Goal: Task Accomplishment & Management: Manage account settings

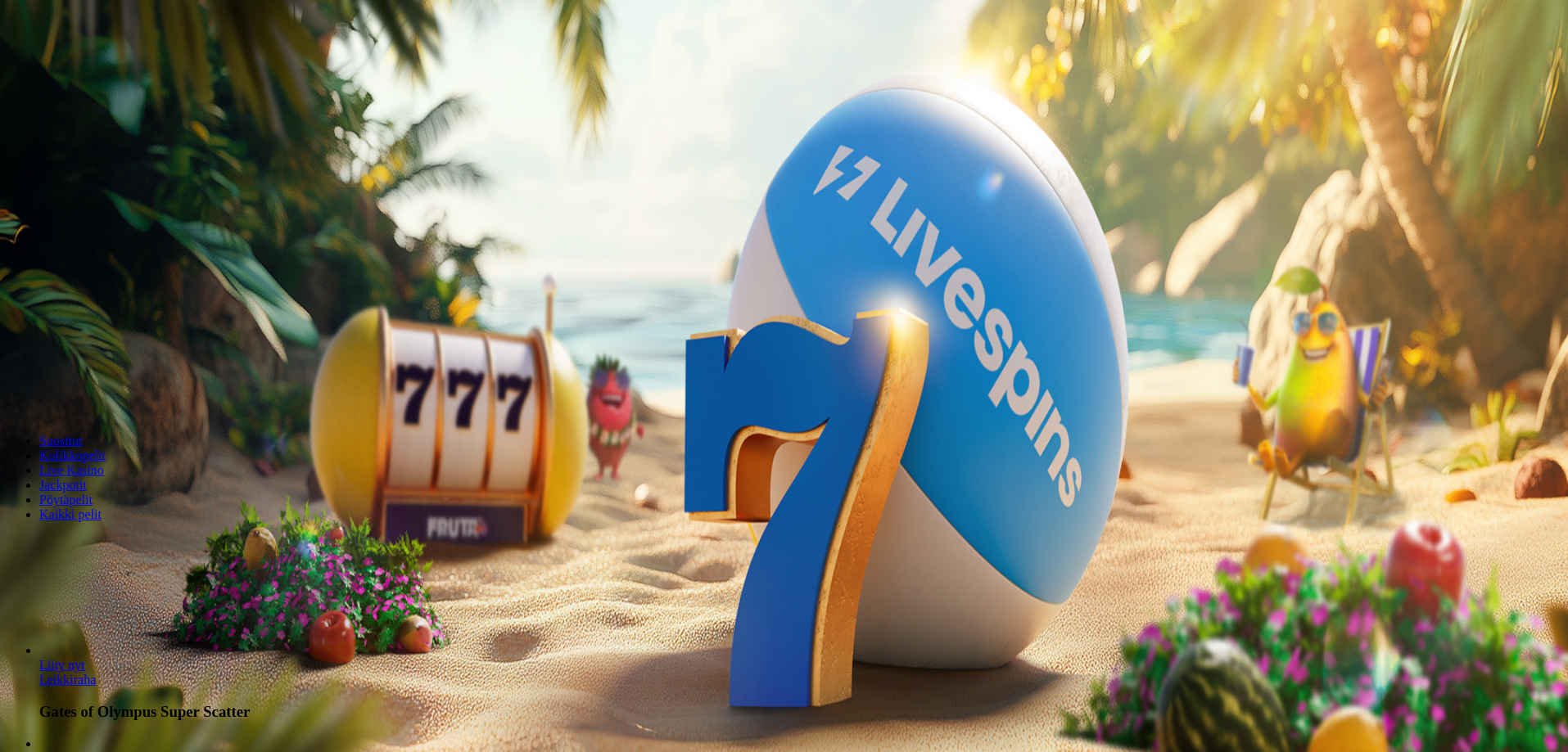
click at [93, 66] on span "Kirjaudu" at bounding box center [113, 60] width 40 height 12
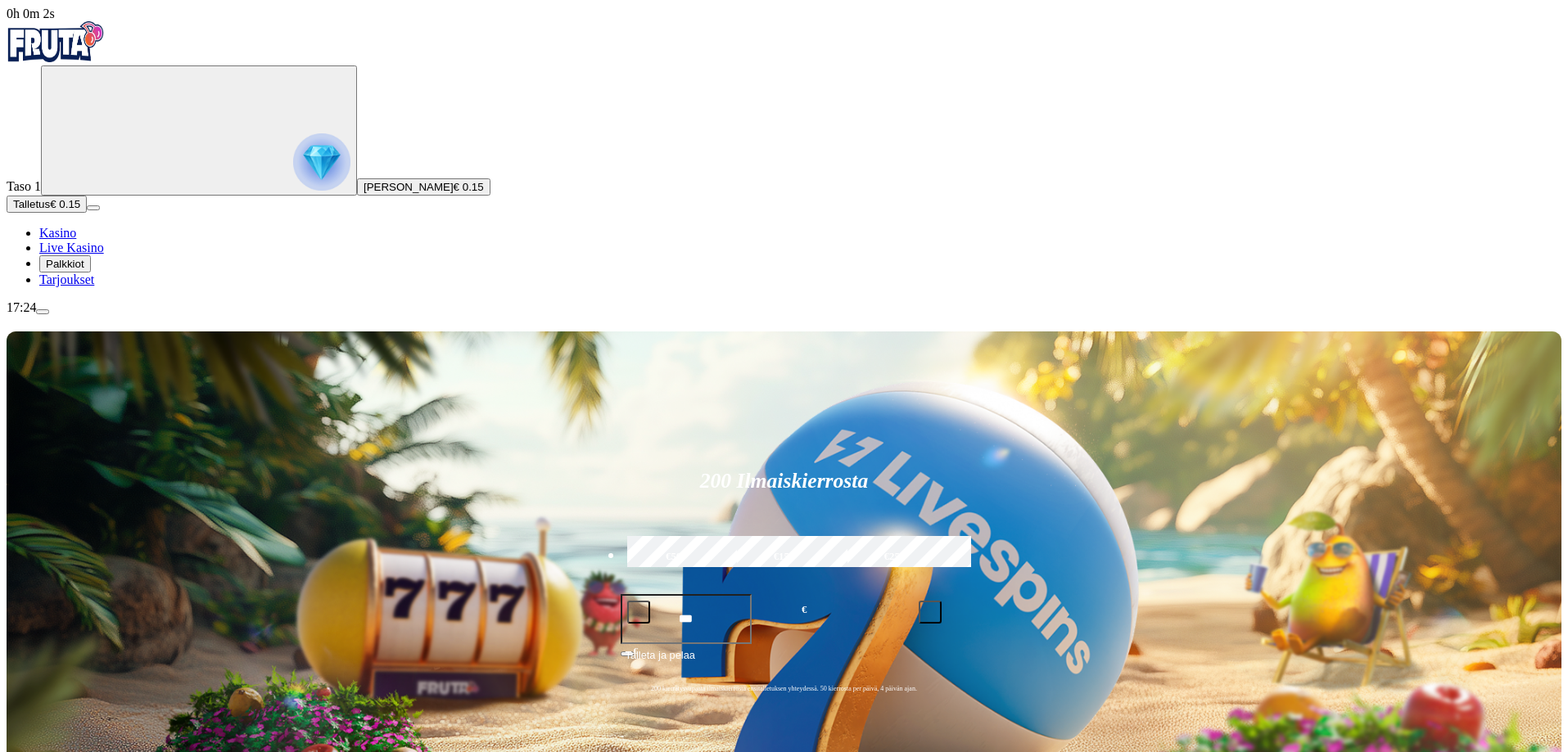
click at [76, 270] on span "Palkkiot" at bounding box center [65, 264] width 39 height 12
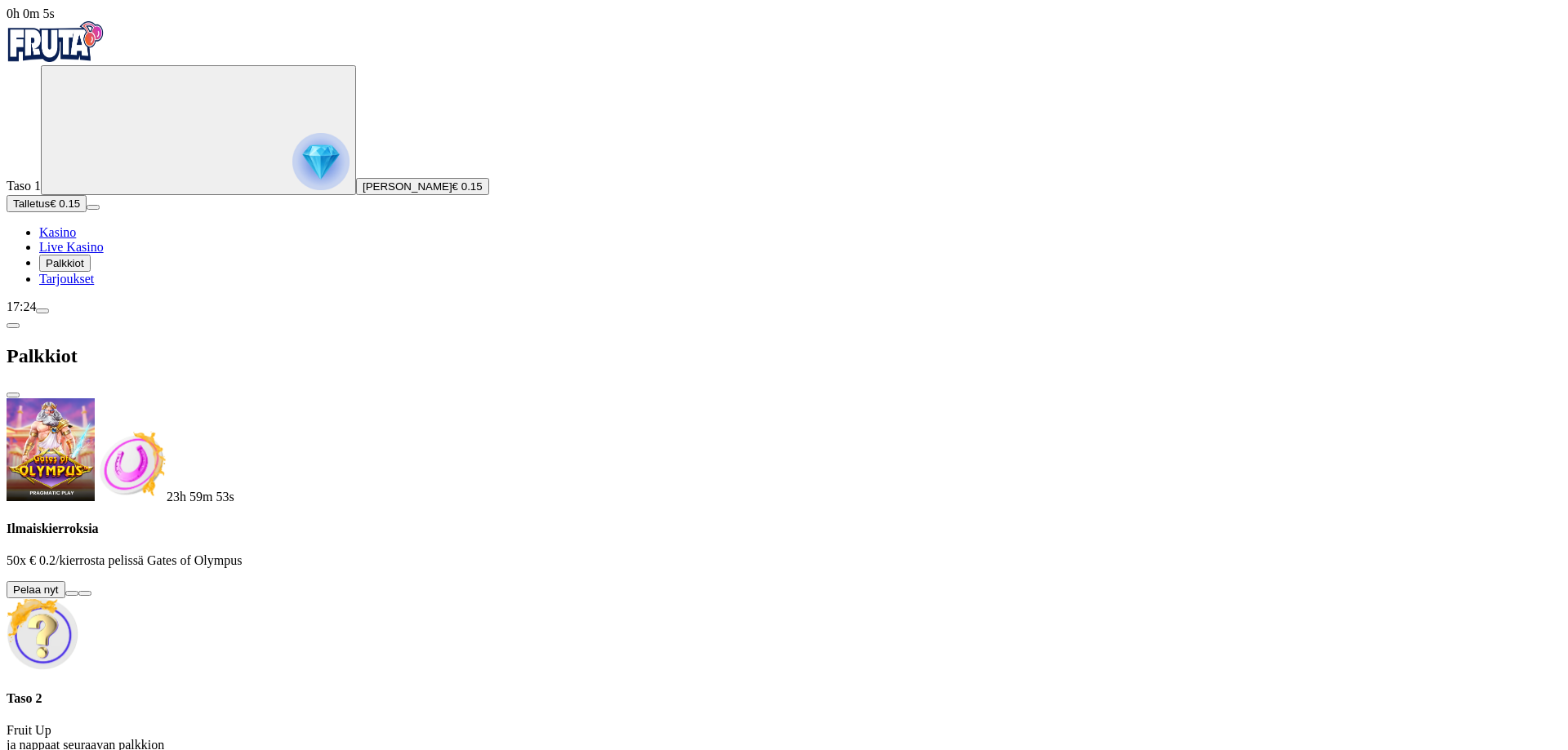
click at [79, 592] on button at bounding box center [72, 594] width 13 height 5
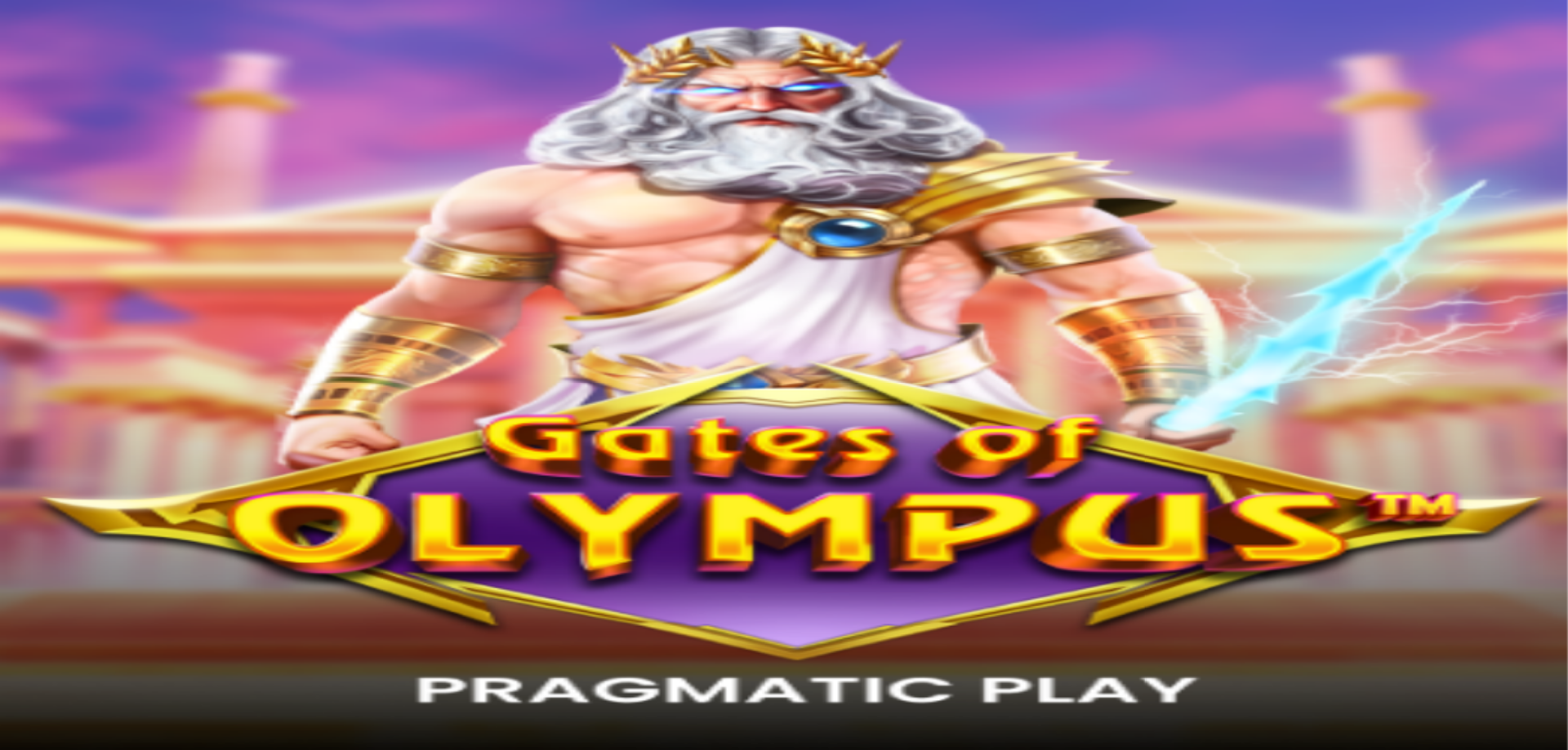
click at [84, 214] on span "Palkkiot" at bounding box center [65, 207] width 39 height 12
click at [98, 700] on button at bounding box center [91, 703] width 13 height 5
click at [79, 750] on span "Avaa palkinto" at bounding box center [46, 763] width 66 height 12
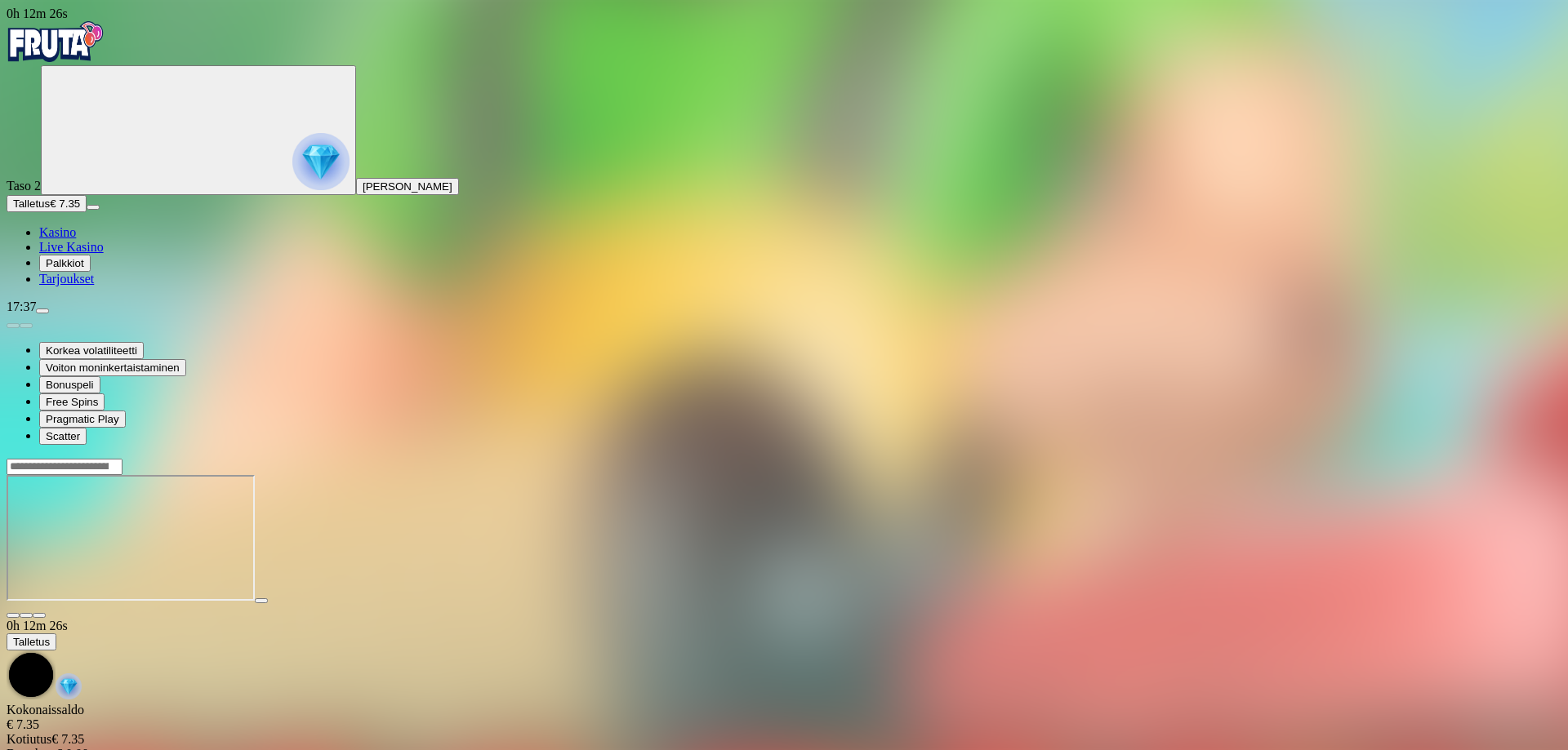
click at [13, 615] on span "close icon" at bounding box center [13, 615] width 0 height 0
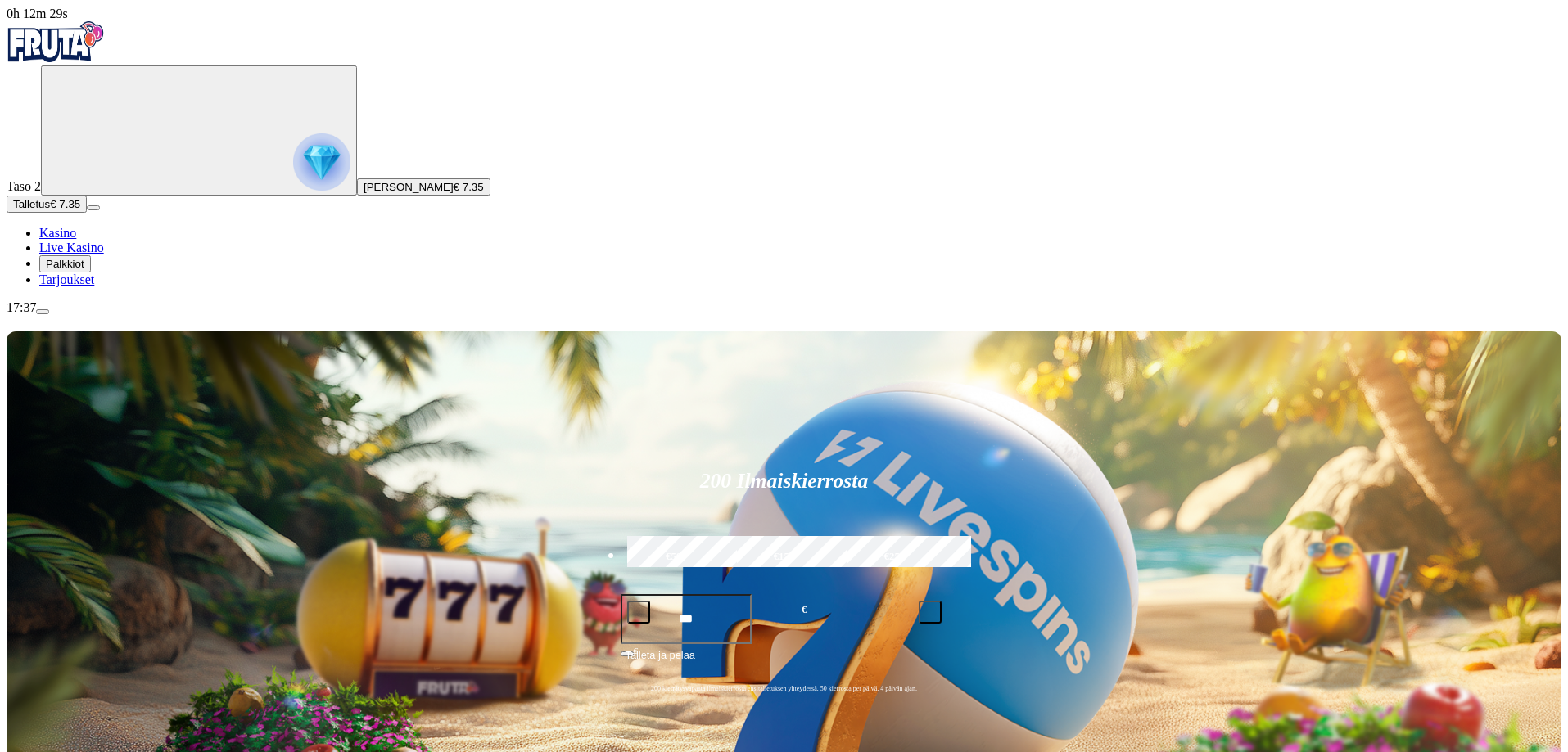
click at [43, 312] on span "menu icon" at bounding box center [43, 312] width 0 height 0
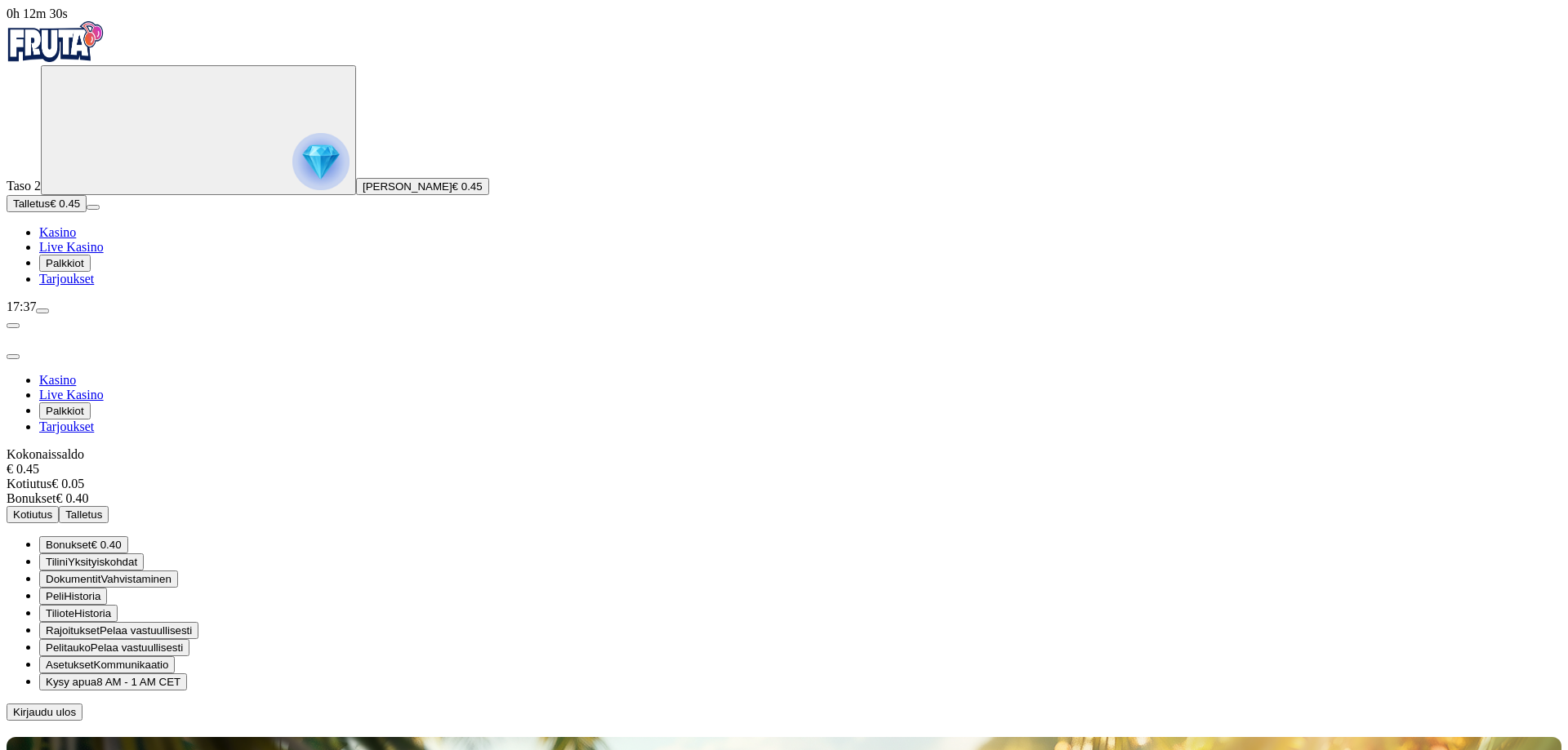
click at [76, 706] on span "Kirjaudu ulos" at bounding box center [45, 712] width 63 height 12
